Goal: Entertainment & Leisure: Consume media (video, audio)

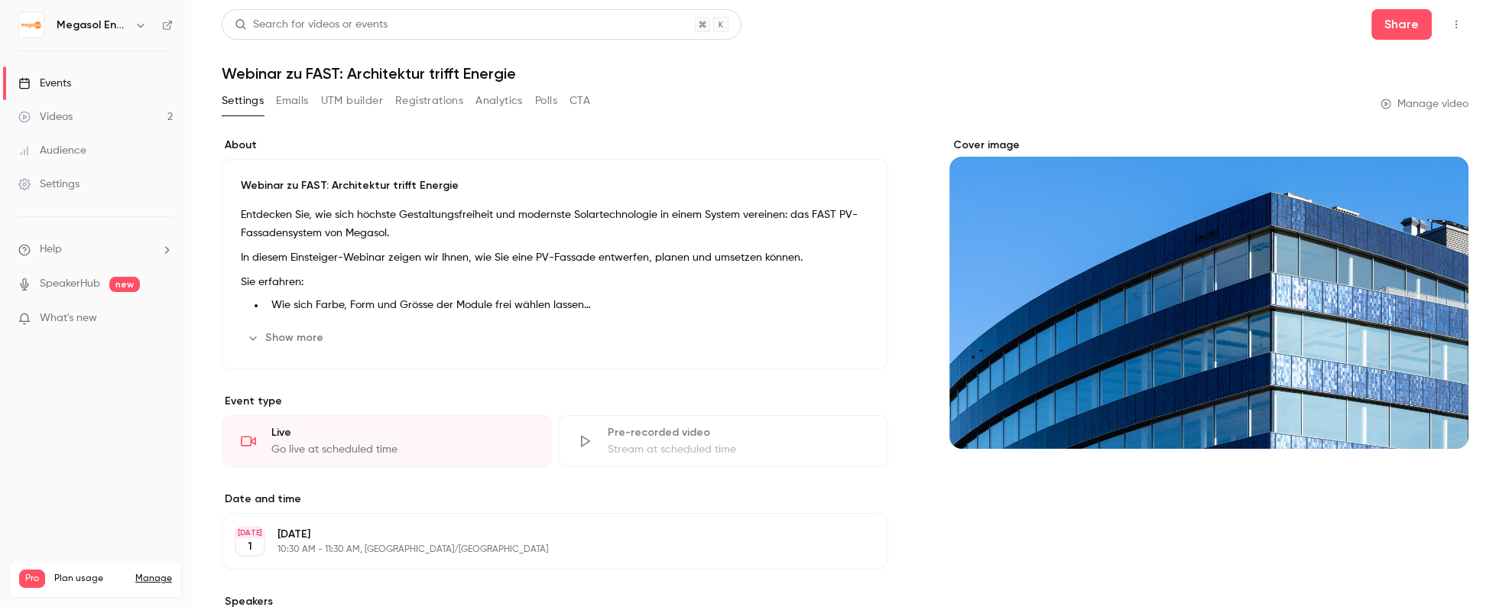
click at [114, 125] on link "Videos 2" at bounding box center [95, 117] width 191 height 34
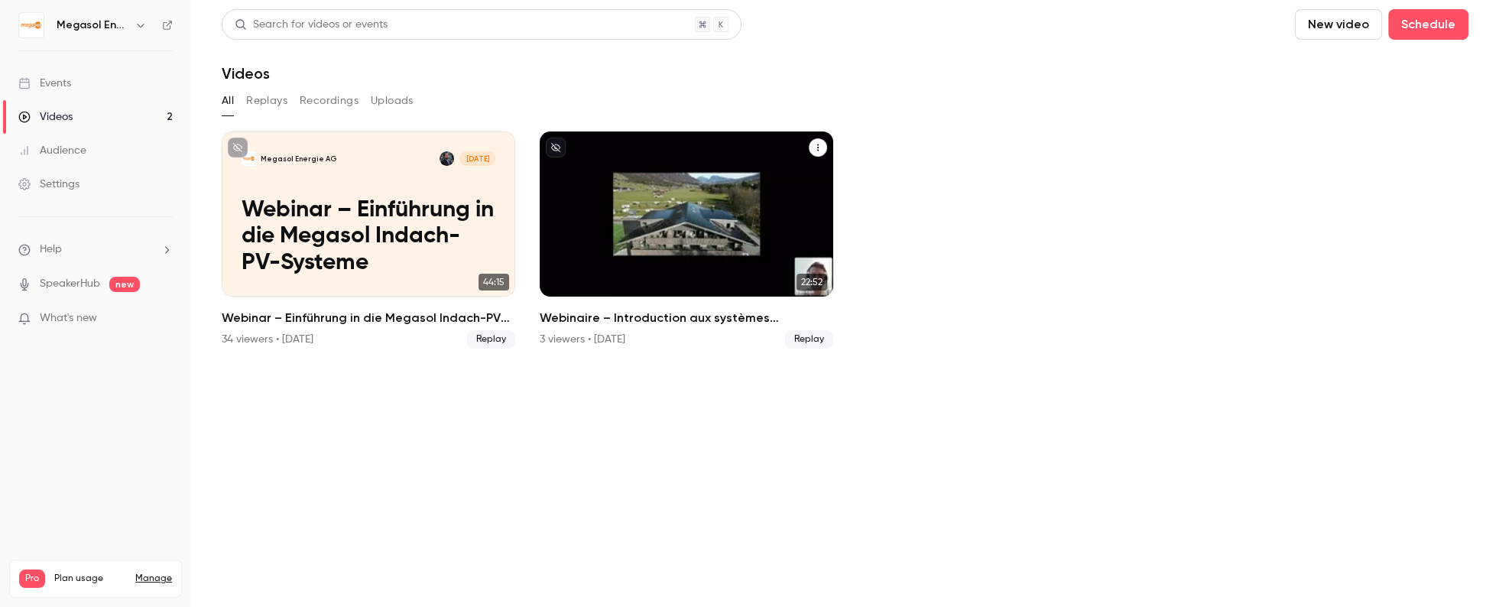
click at [662, 208] on p "Webinaire – Introduction aux systèmes photovoltaïques intégrés en toiture Megas…" at bounding box center [687, 237] width 254 height 80
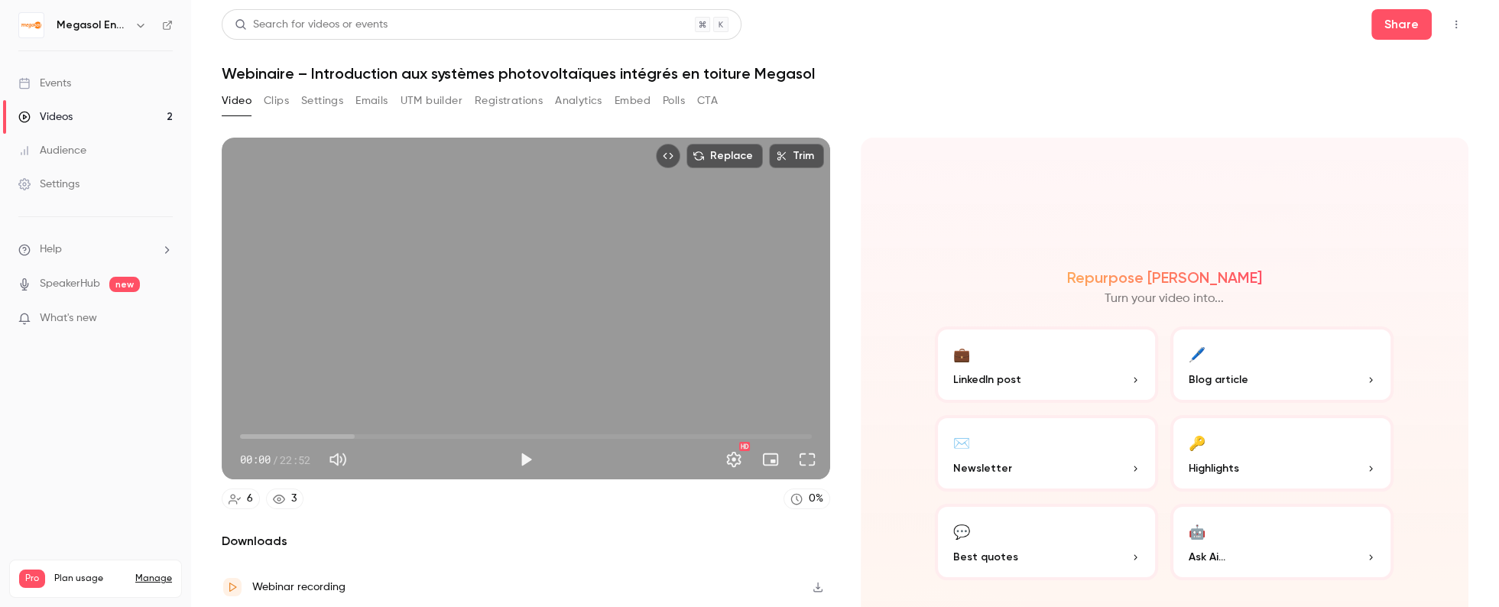
click at [75, 113] on link "Videos 2" at bounding box center [95, 117] width 191 height 34
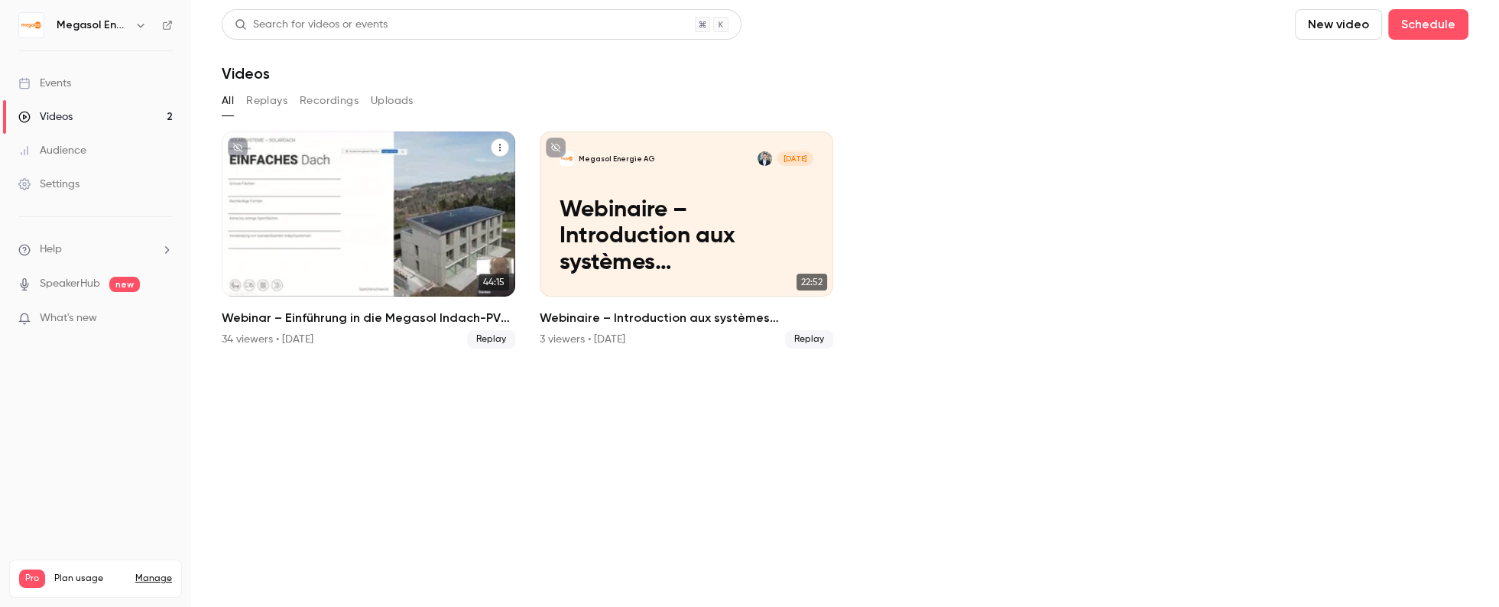
click at [408, 268] on p "Webinar – Einführung in die Megasol Indach-PV-Systeme" at bounding box center [369, 237] width 254 height 80
